Goal: Check status: Check status

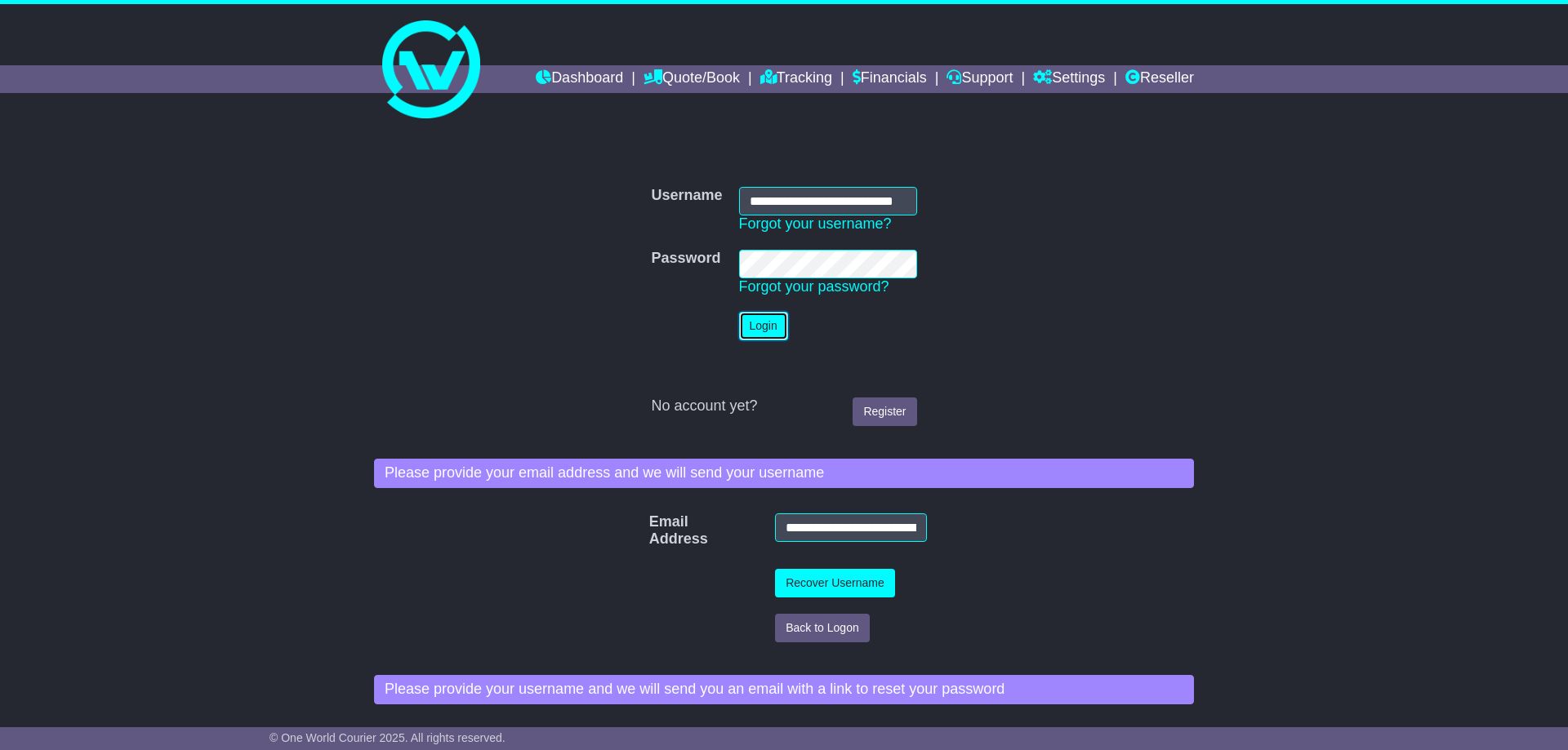
scroll to position [0, 19]
click at [780, 334] on button "Login" at bounding box center [763, 326] width 49 height 29
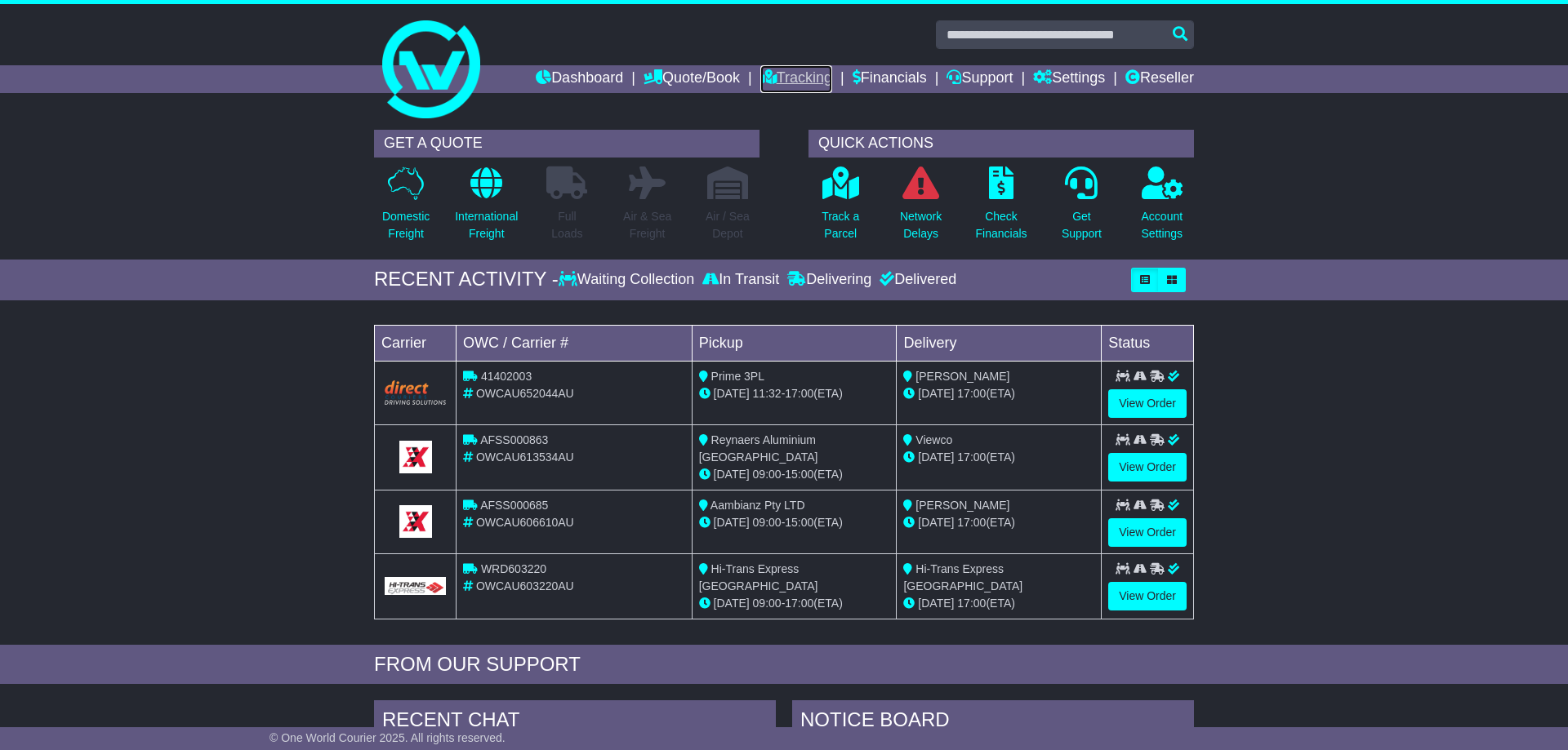
click at [763, 70] on link "Tracking" at bounding box center [796, 79] width 72 height 28
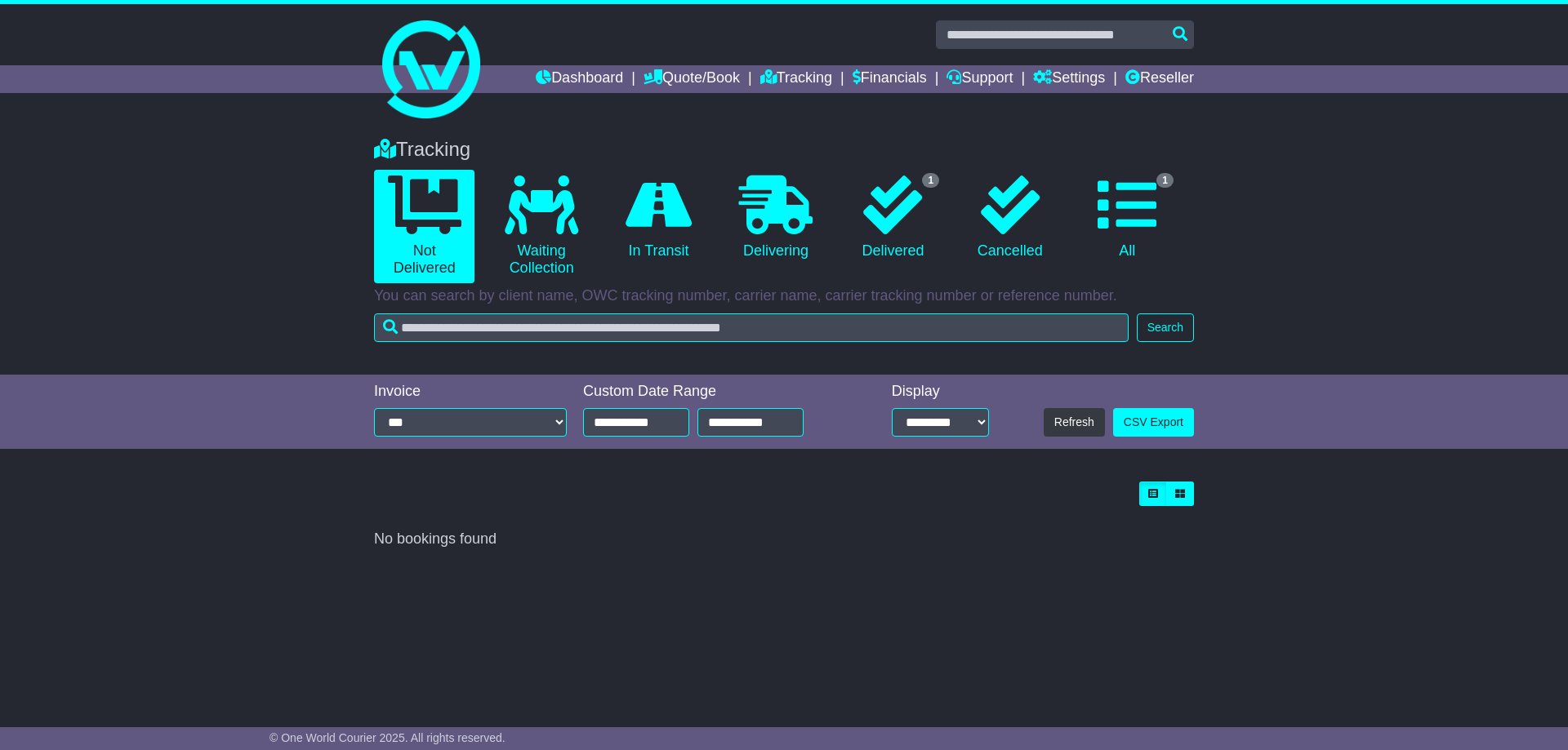
click at [597, 213] on li "0 Waiting Collection" at bounding box center [541, 226] width 117 height 114
click at [913, 212] on icon at bounding box center [892, 204] width 59 height 59
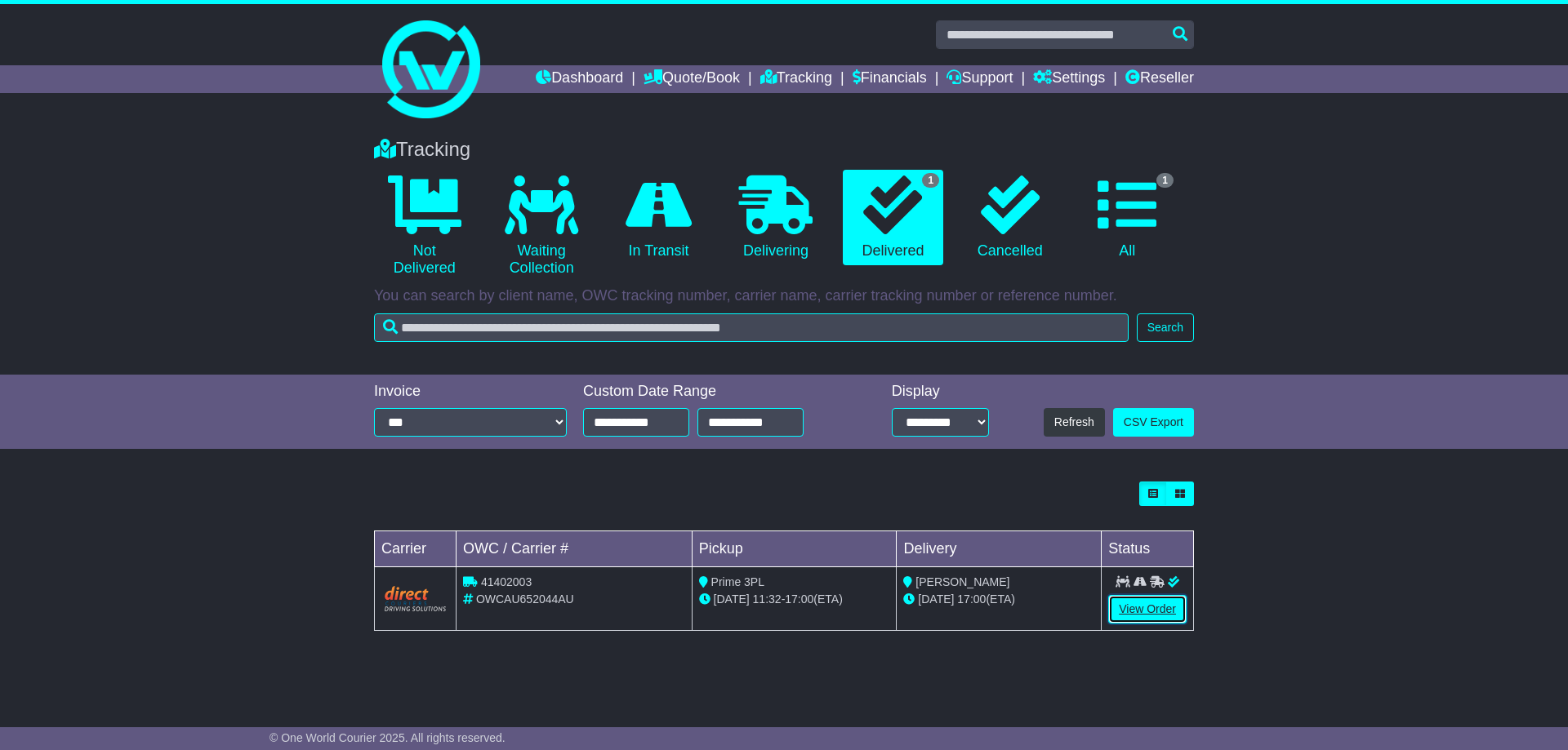
click at [1153, 608] on link "View Order" at bounding box center [1148, 609] width 78 height 29
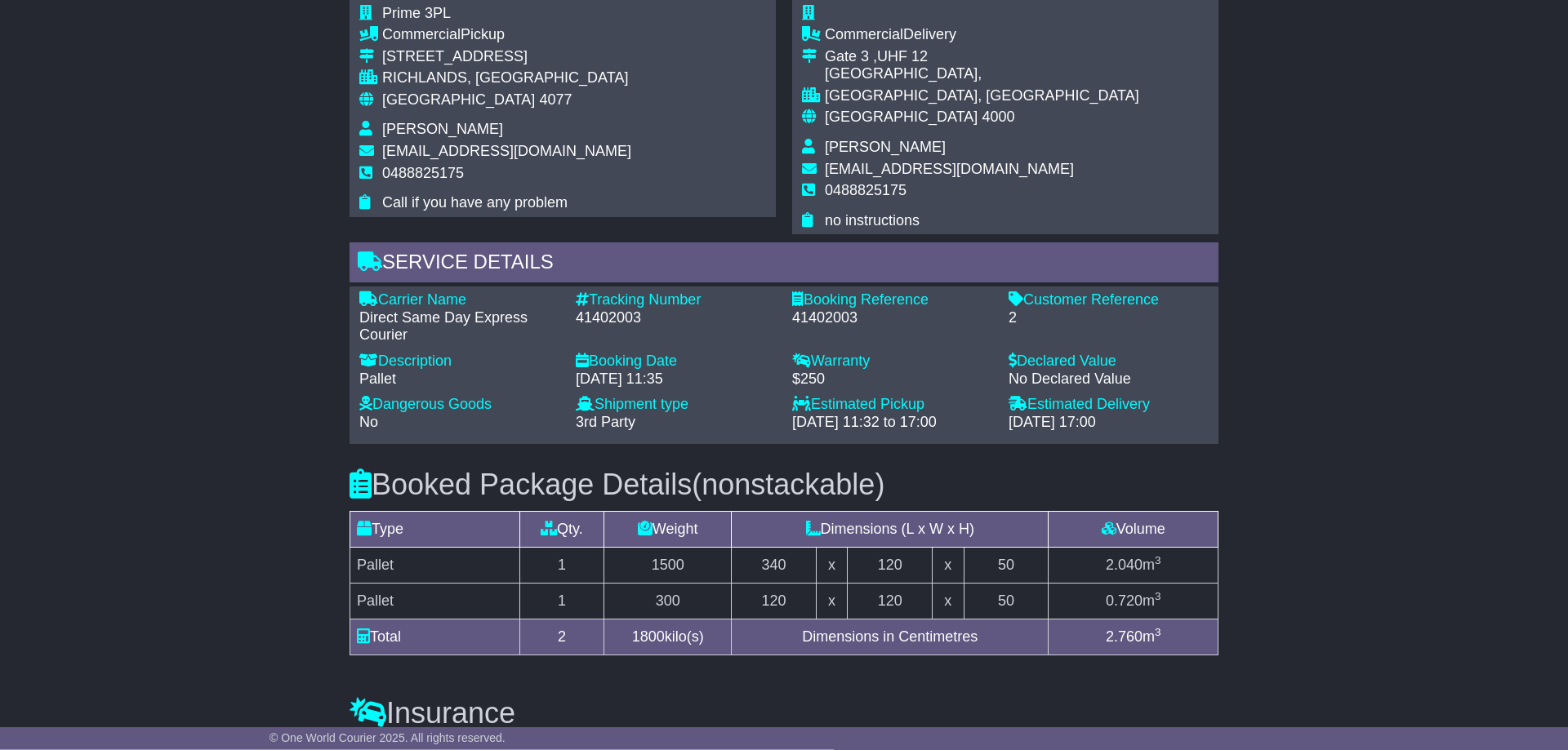
scroll to position [916, 0]
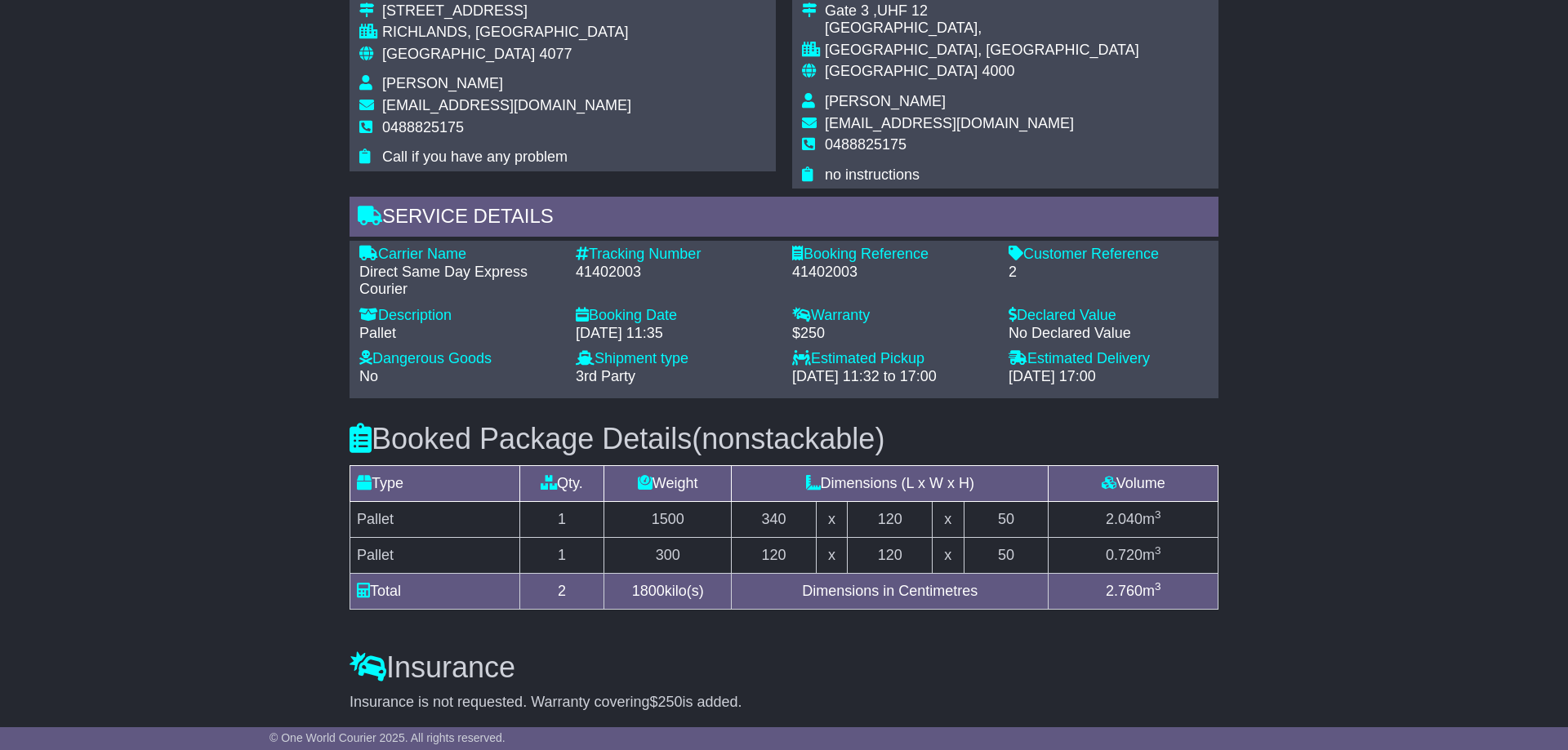
click at [616, 275] on div "41402003" at bounding box center [676, 272] width 200 height 18
copy div "41402003"
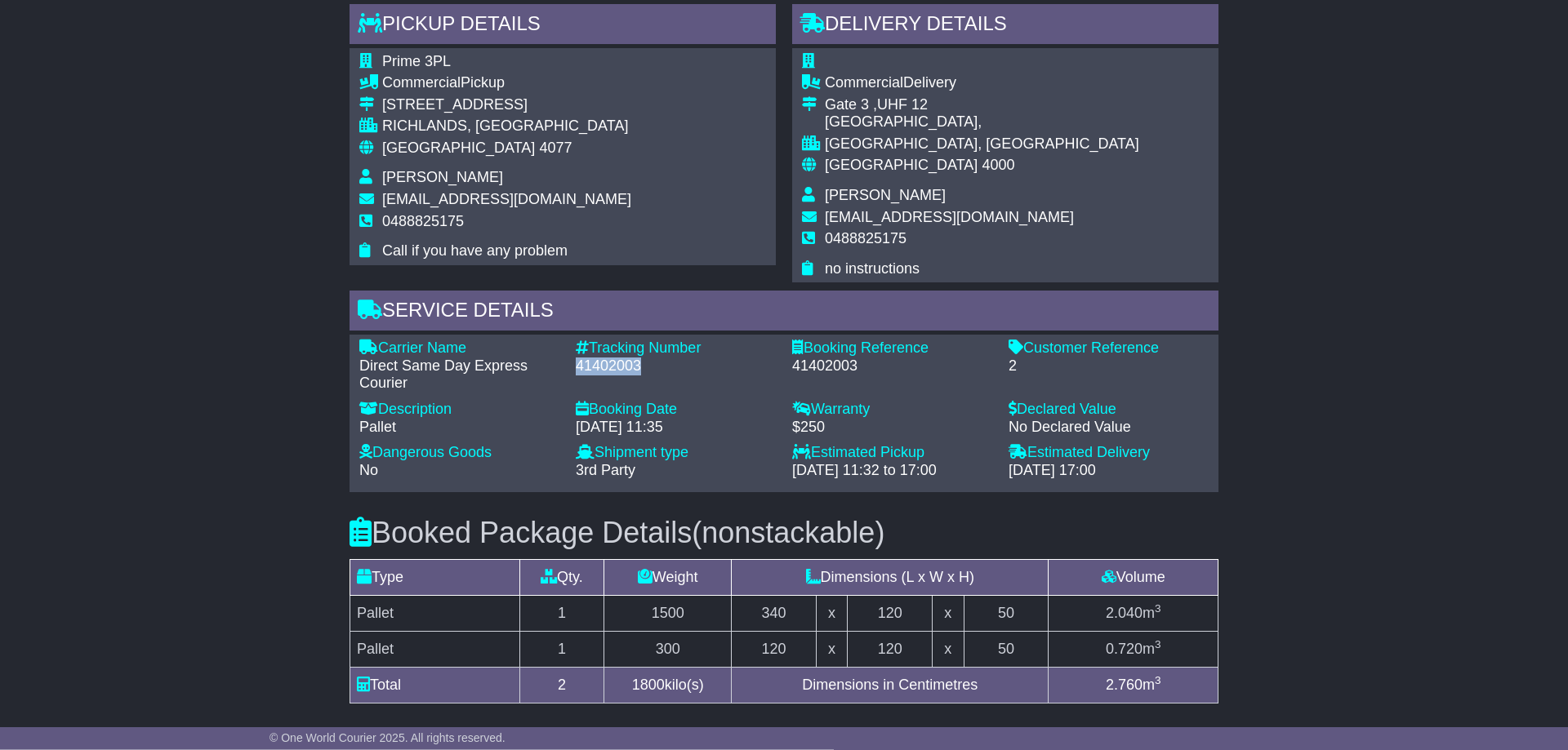
scroll to position [682, 0]
